Goal: Information Seeking & Learning: Find specific fact

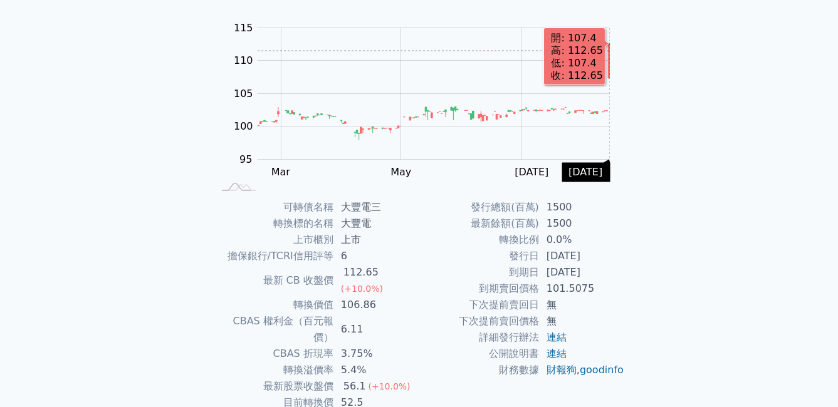
scroll to position [125, 0]
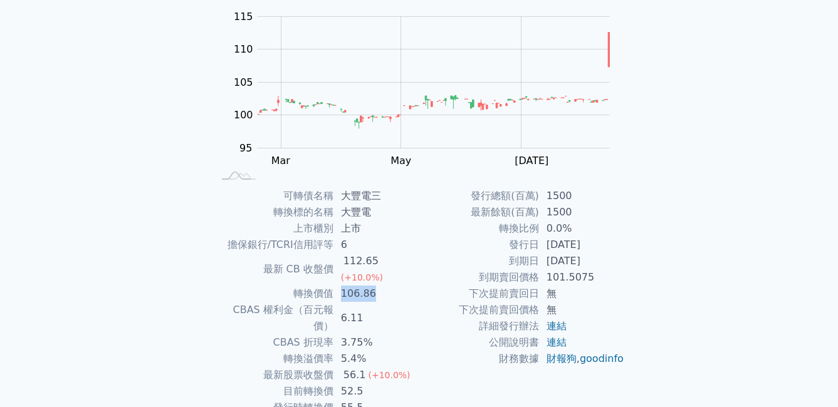
drag, startPoint x: 342, startPoint y: 275, endPoint x: 390, endPoint y: 276, distance: 47.6
click at [390, 286] on td "106.86" at bounding box center [376, 294] width 86 height 16
drag, startPoint x: 390, startPoint y: 276, endPoint x: 390, endPoint y: 287, distance: 11.3
click at [390, 302] on td "6.11" at bounding box center [376, 318] width 86 height 33
drag, startPoint x: 340, startPoint y: 307, endPoint x: 391, endPoint y: 310, distance: 51.4
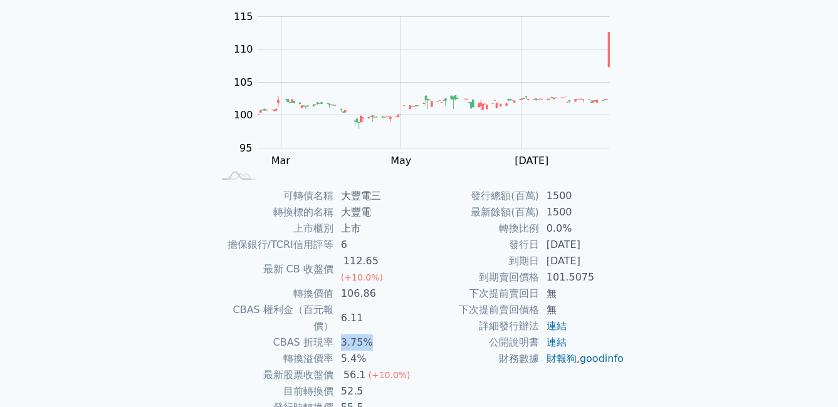
click at [391, 335] on td "3.75%" at bounding box center [376, 343] width 86 height 16
drag, startPoint x: 391, startPoint y: 310, endPoint x: 382, endPoint y: 321, distance: 14.8
click at [382, 351] on td "5.4%" at bounding box center [376, 359] width 86 height 16
click at [380, 351] on td "5.4%" at bounding box center [376, 359] width 86 height 16
drag, startPoint x: 325, startPoint y: 345, endPoint x: 415, endPoint y: 344, distance: 90.2
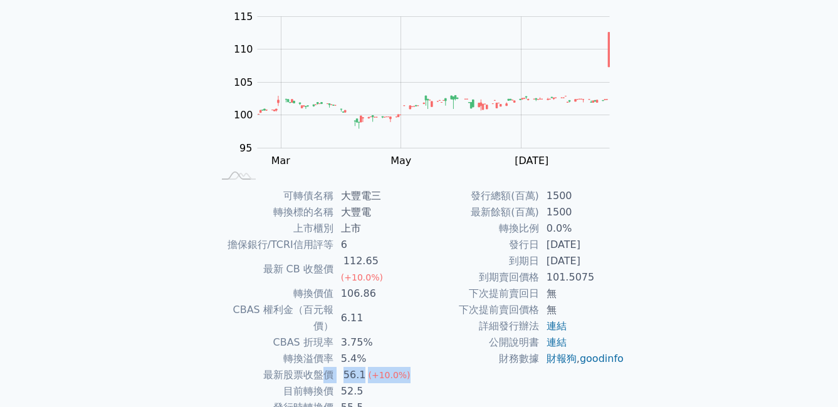
click at [415, 367] on tr "最新股票收盤價 56.1 (+10.0%)" at bounding box center [317, 375] width 206 height 16
drag, startPoint x: 415, startPoint y: 344, endPoint x: 382, endPoint y: 356, distance: 35.9
click at [382, 383] on td "52.5" at bounding box center [376, 391] width 86 height 16
drag, startPoint x: 328, startPoint y: 362, endPoint x: 405, endPoint y: 363, distance: 77.1
click at [405, 383] on tr "目前轉換價 52.5" at bounding box center [317, 391] width 206 height 16
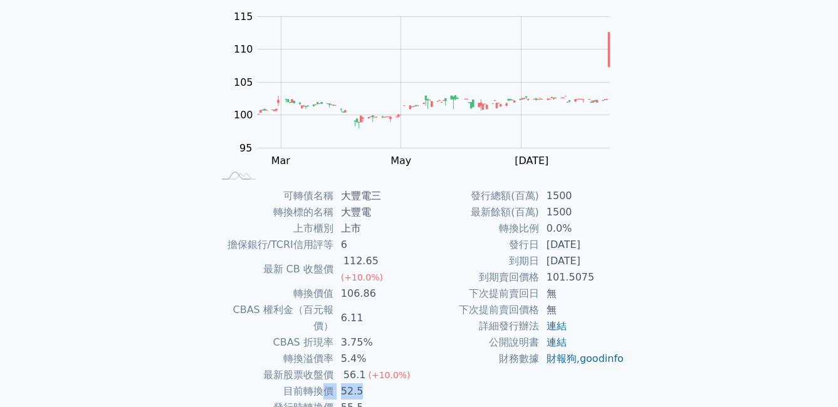
drag, startPoint x: 405, startPoint y: 363, endPoint x: 395, endPoint y: 365, distance: 9.7
click at [395, 383] on td "52.5" at bounding box center [376, 391] width 86 height 16
drag, startPoint x: 336, startPoint y: 372, endPoint x: 376, endPoint y: 378, distance: 40.0
click at [376, 400] on td "55.5" at bounding box center [376, 408] width 86 height 16
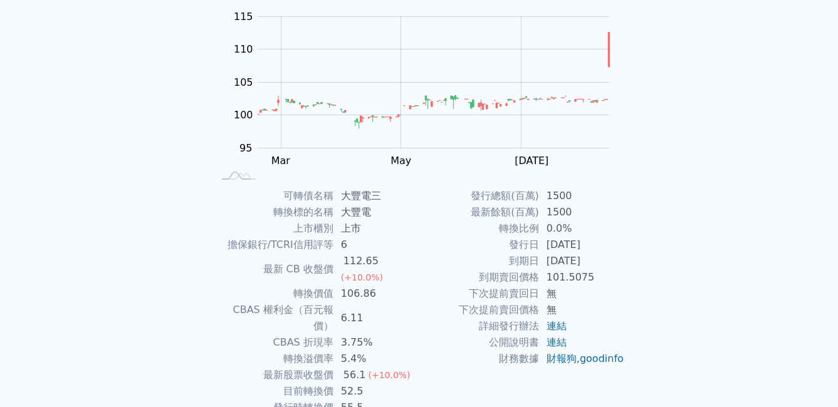
drag, startPoint x: 612, startPoint y: 265, endPoint x: 623, endPoint y: 264, distance: 11.3
click at [623, 264] on td "[DATE]" at bounding box center [582, 261] width 86 height 16
drag, startPoint x: 623, startPoint y: 264, endPoint x: 624, endPoint y: 279, distance: 15.7
click at [624, 279] on td "101.5075" at bounding box center [582, 277] width 86 height 16
drag, startPoint x: 624, startPoint y: 279, endPoint x: 600, endPoint y: 284, distance: 24.2
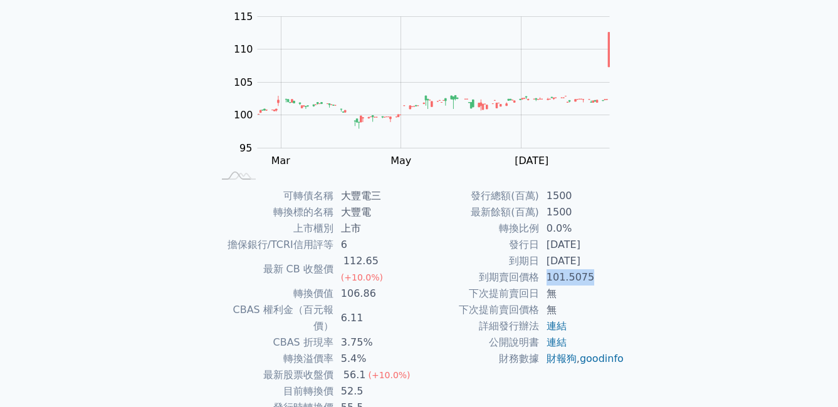
click at [600, 284] on td "101.5075" at bounding box center [582, 277] width 86 height 16
drag, startPoint x: 368, startPoint y: 328, endPoint x: 381, endPoint y: 326, distance: 12.6
click at [381, 351] on td "5.4%" at bounding box center [376, 359] width 86 height 16
drag, startPoint x: 381, startPoint y: 326, endPoint x: 397, endPoint y: 330, distance: 16.1
click at [397, 351] on td "5.4%" at bounding box center [376, 359] width 86 height 16
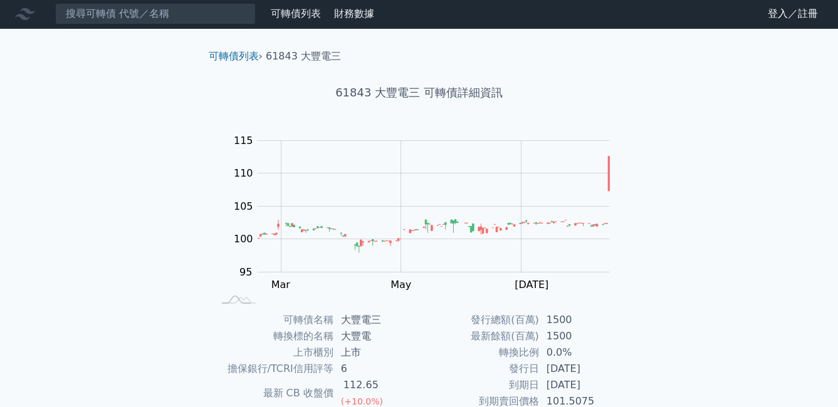
scroll to position [0, 0]
